Goal: Information Seeking & Learning: Learn about a topic

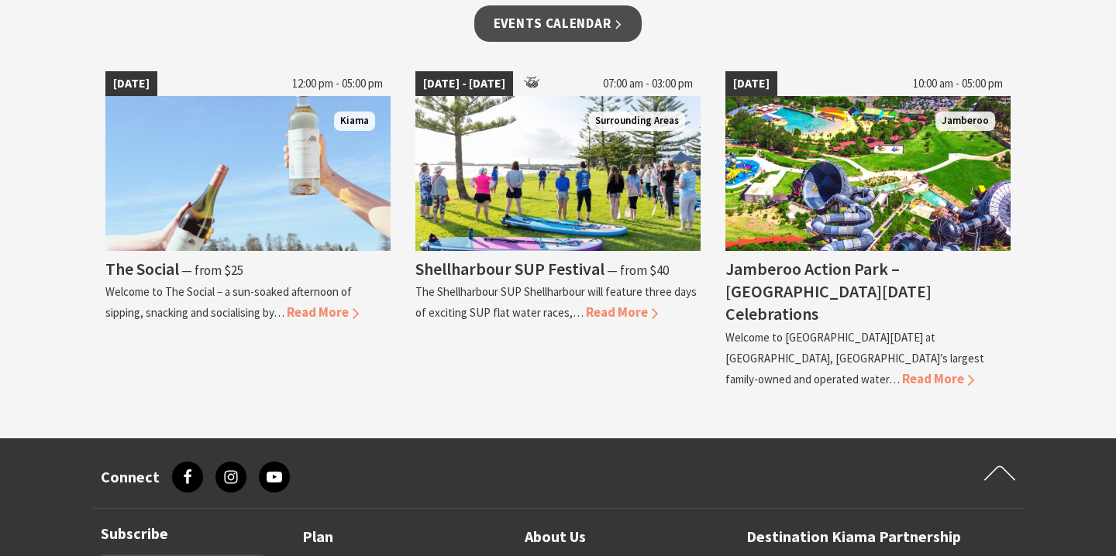
scroll to position [1416, 0]
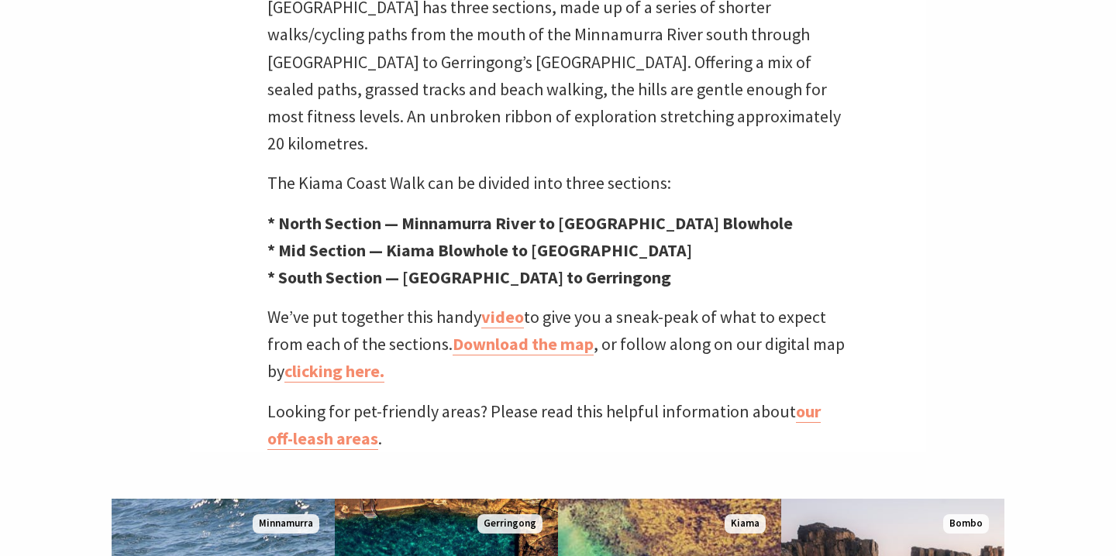
scroll to position [557, 0]
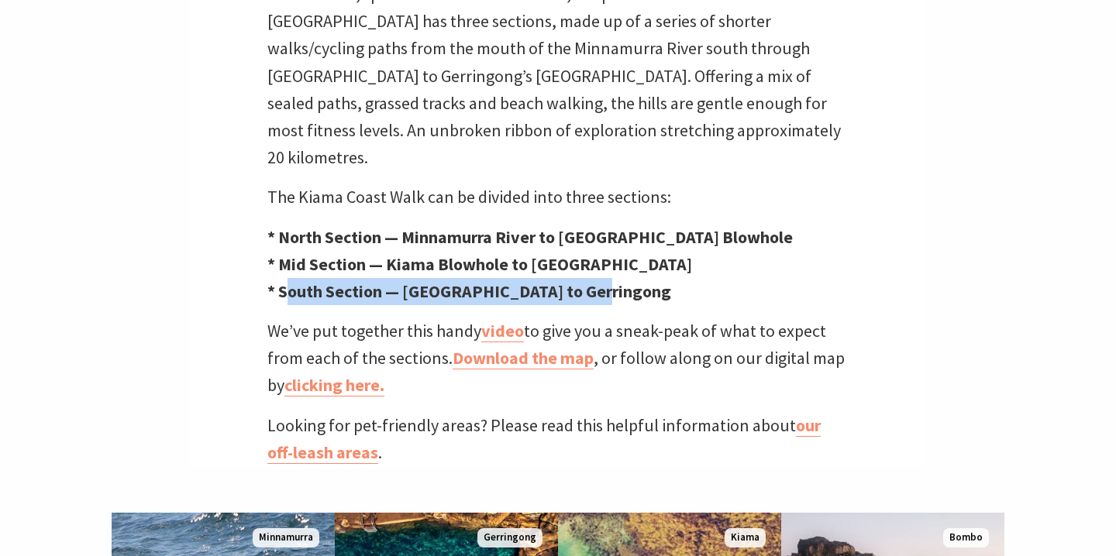
drag, startPoint x: 284, startPoint y: 263, endPoint x: 593, endPoint y: 262, distance: 309.1
click at [593, 262] on p "* North Section — Minnamurra River to Kiama Blowhole * Mid Section — Kiama Blow…" at bounding box center [557, 265] width 581 height 82
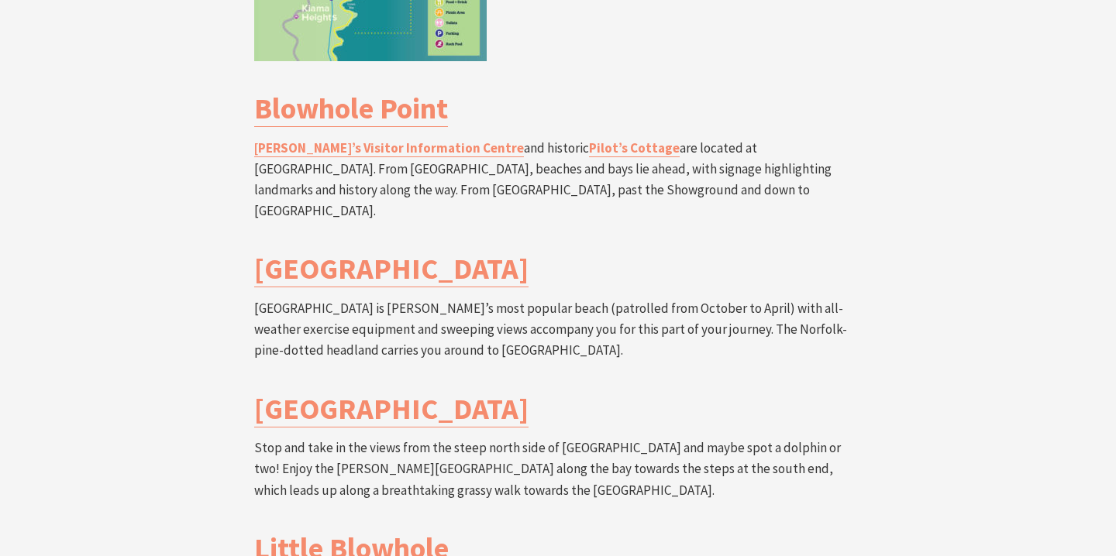
scroll to position [3053, 0]
